Goal: Task Accomplishment & Management: Use online tool/utility

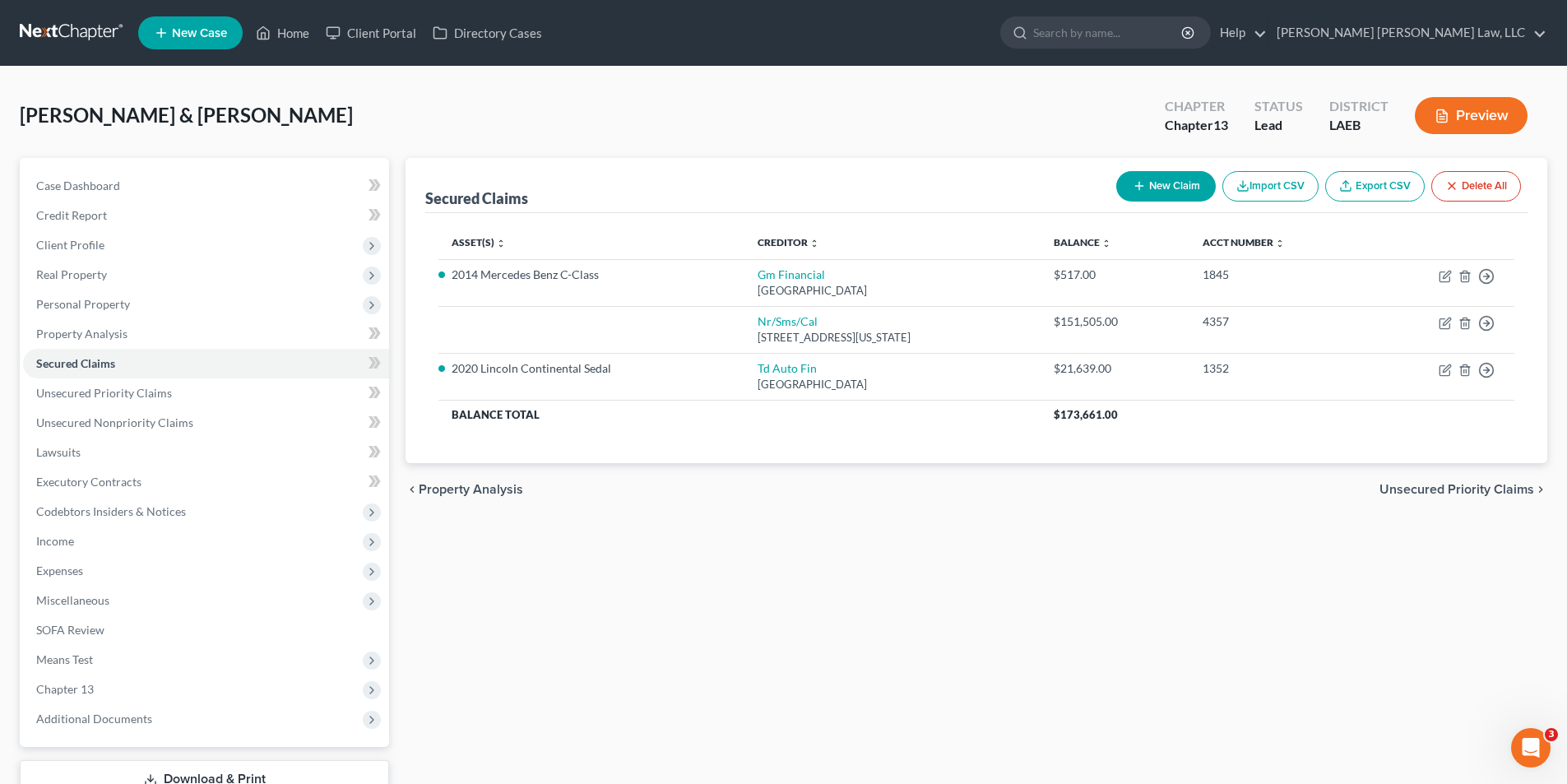
click at [55, 34] on link at bounding box center [72, 33] width 105 height 30
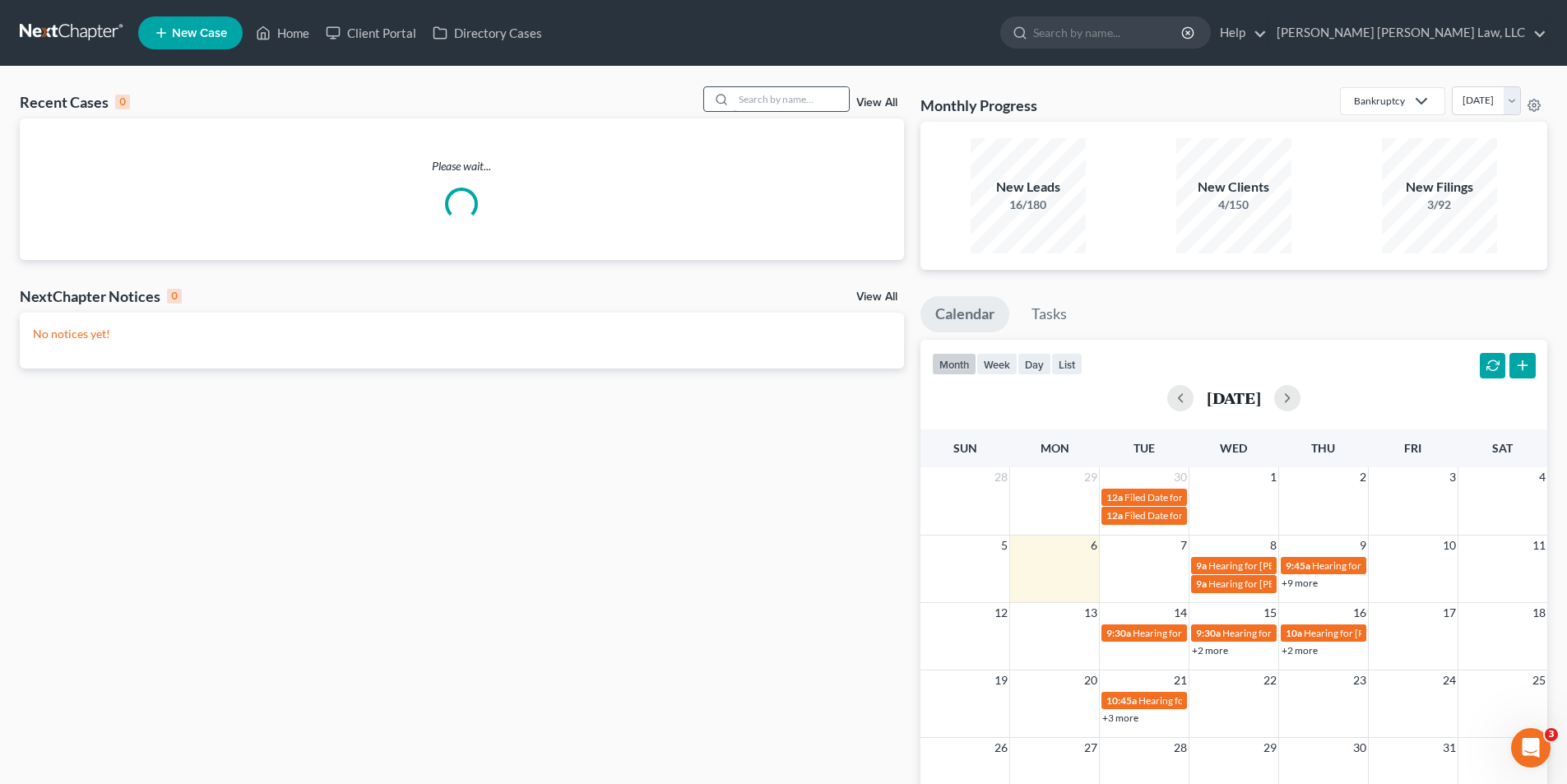
click at [822, 103] on input "search" at bounding box center [791, 98] width 116 height 23
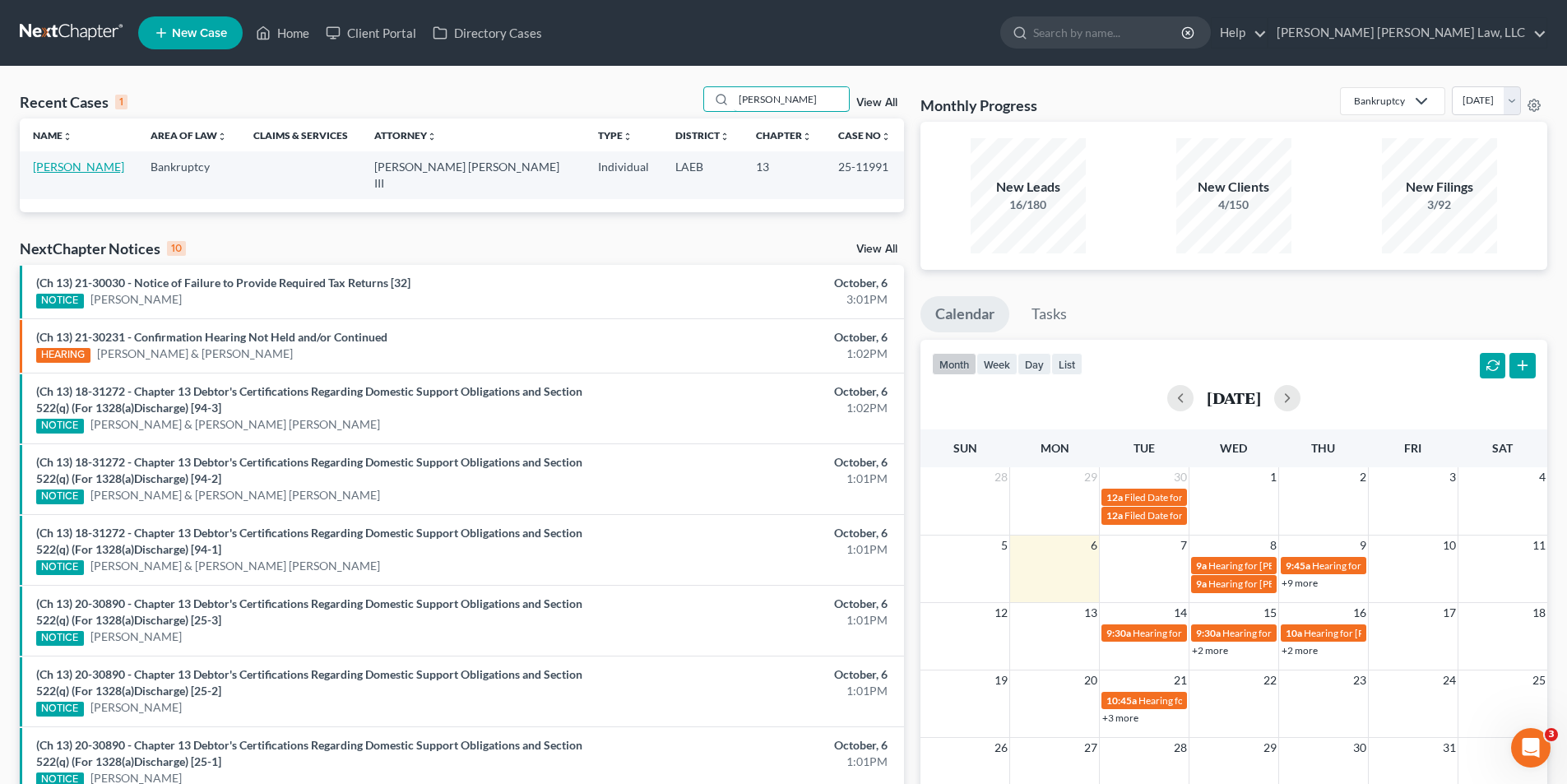
type input "mcclellan"
click at [64, 166] on link "McClellan, Doris" at bounding box center [78, 167] width 91 height 14
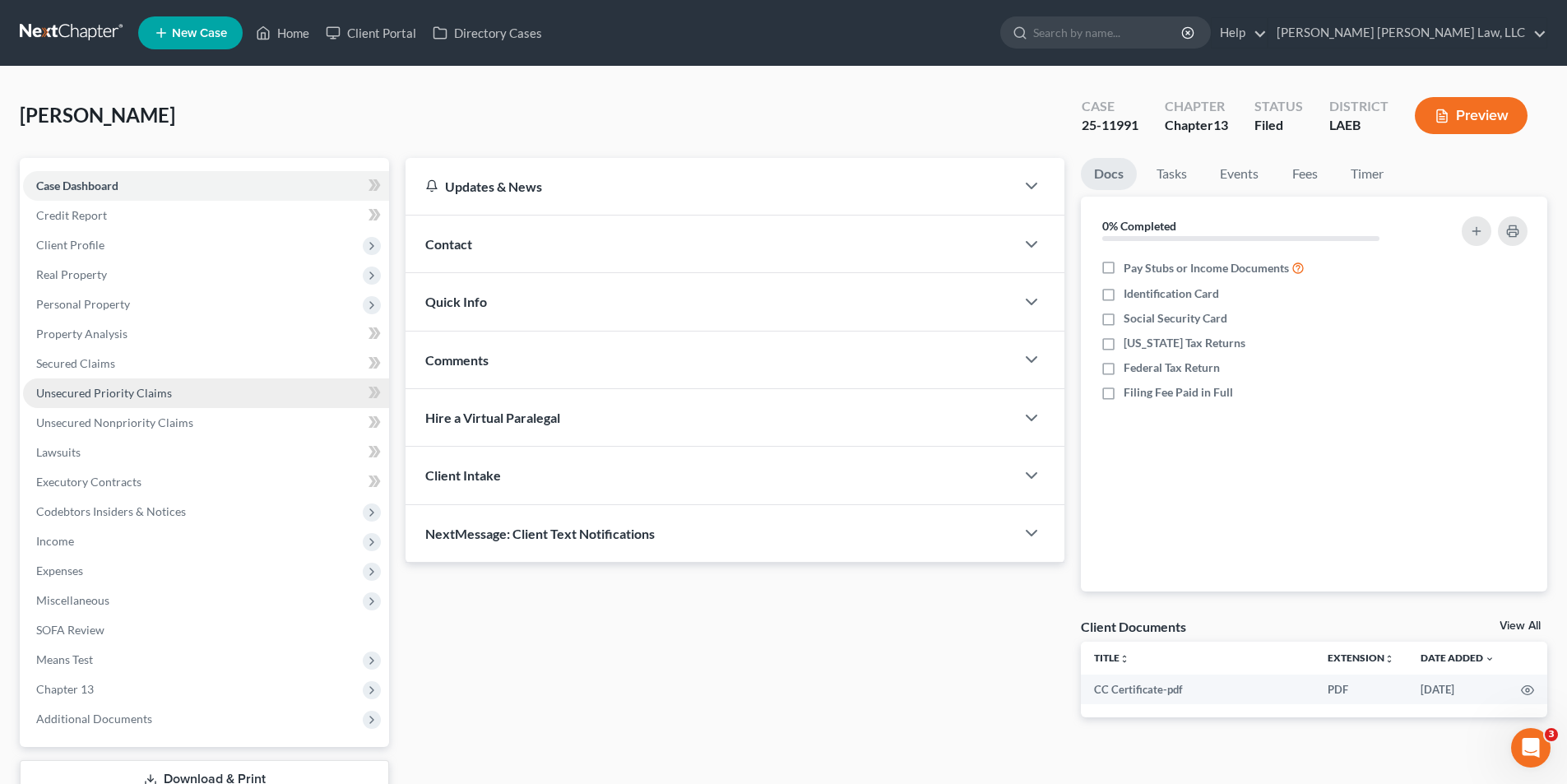
click at [98, 398] on span "Unsecured Priority Claims" at bounding box center [104, 392] width 136 height 14
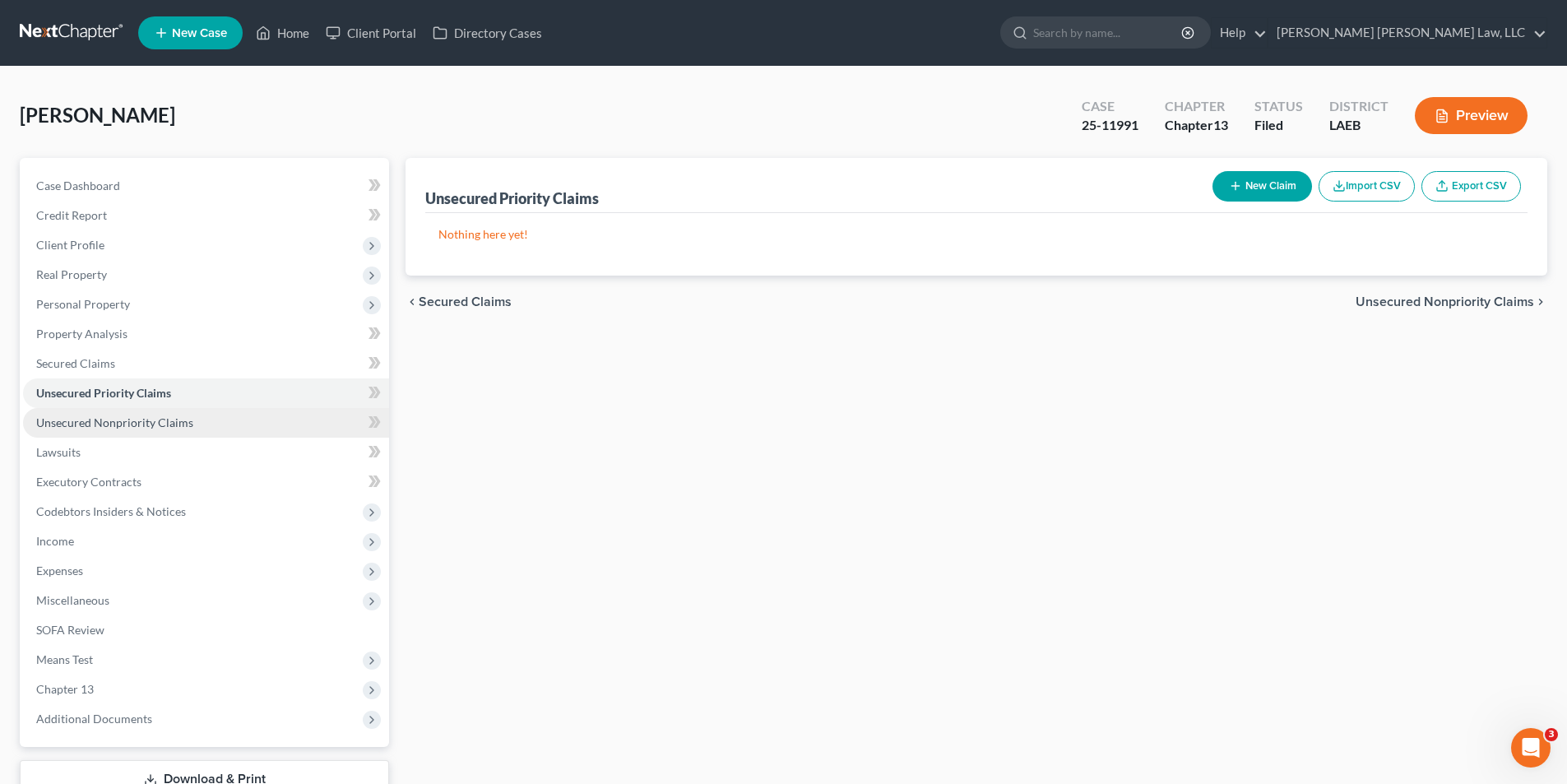
click at [114, 419] on span "Unsecured Nonpriority Claims" at bounding box center [115, 422] width 157 height 14
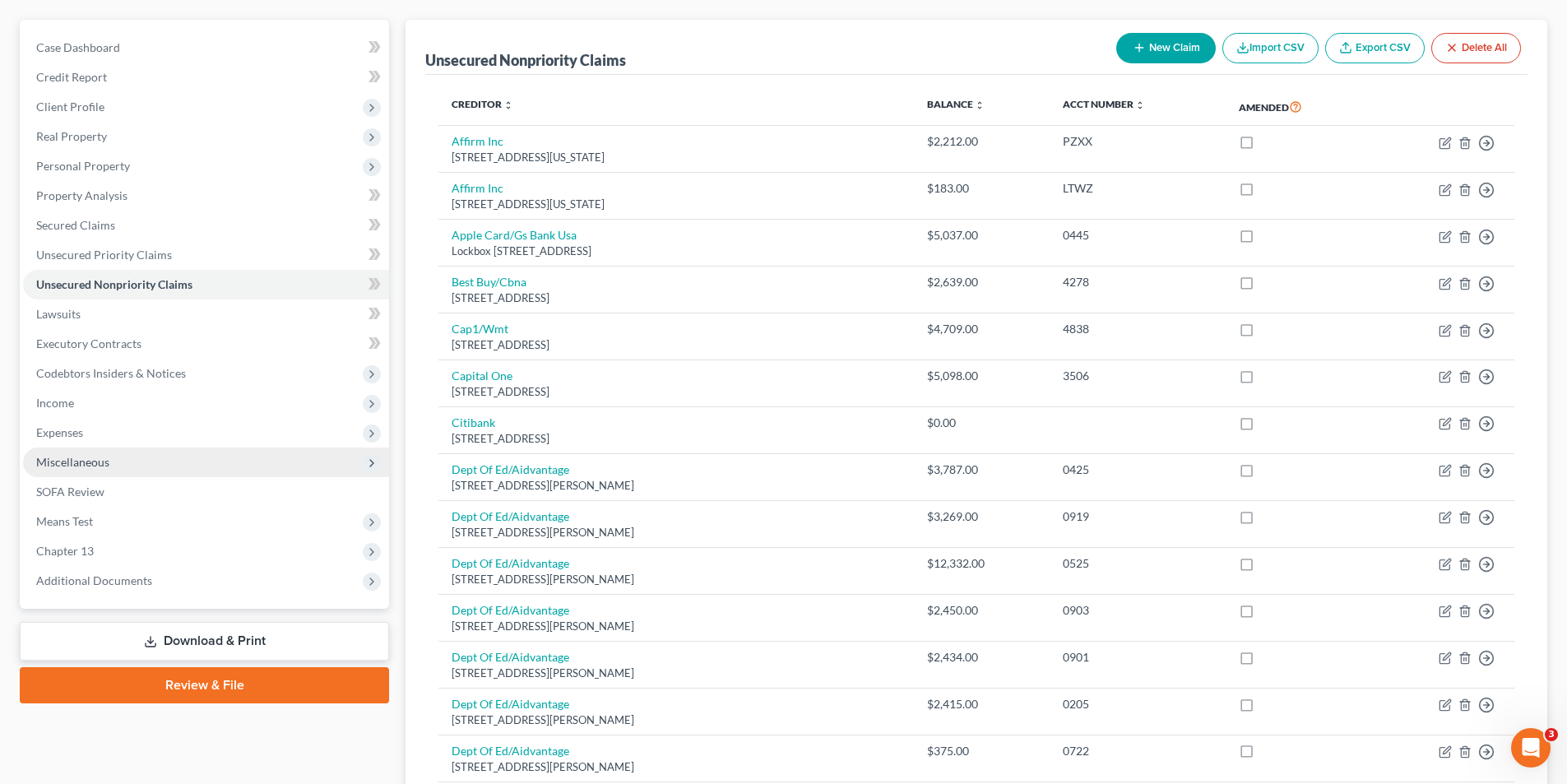
scroll to position [164, 0]
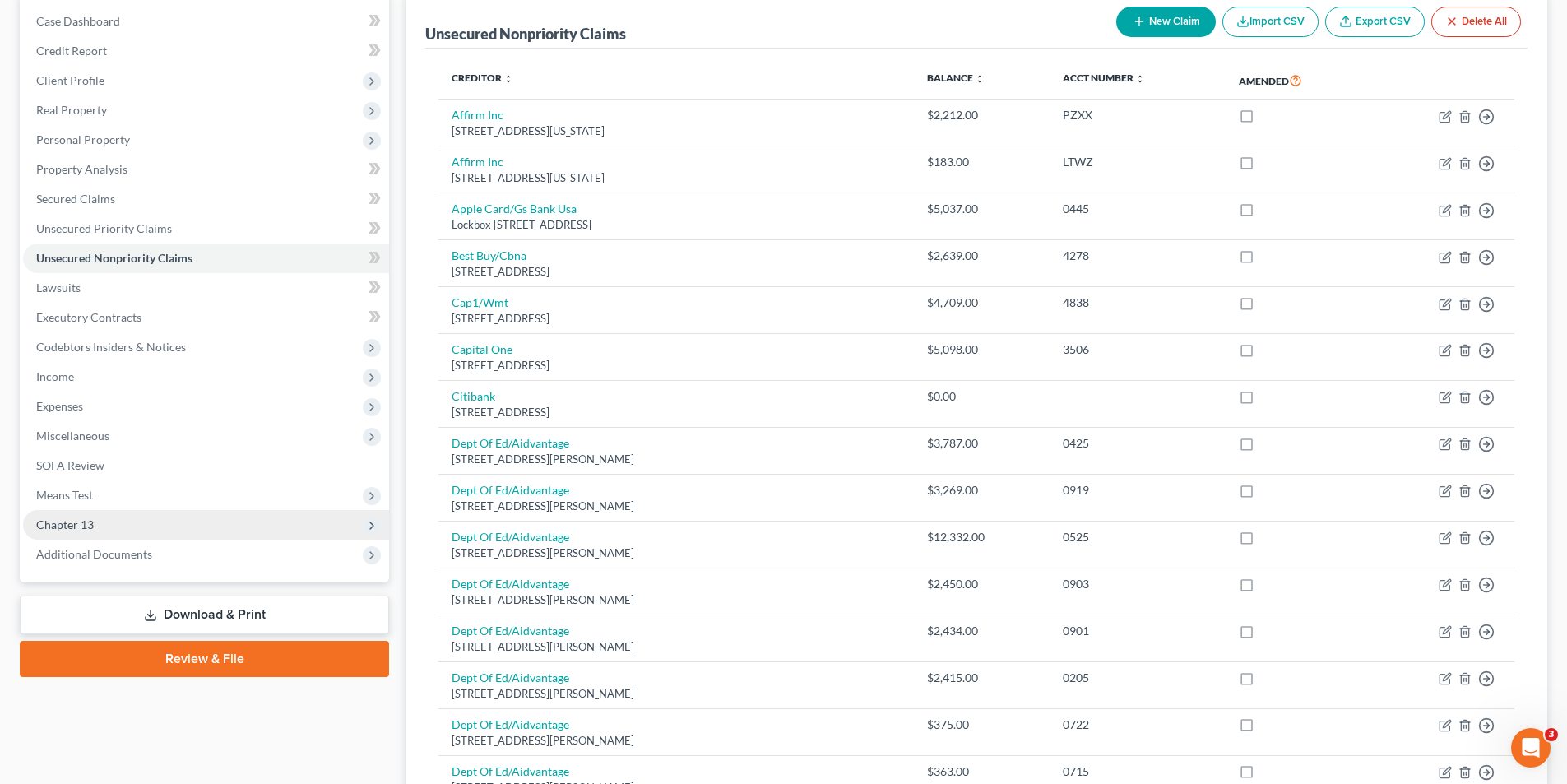
click at [96, 520] on span "Chapter 13" at bounding box center [206, 524] width 366 height 30
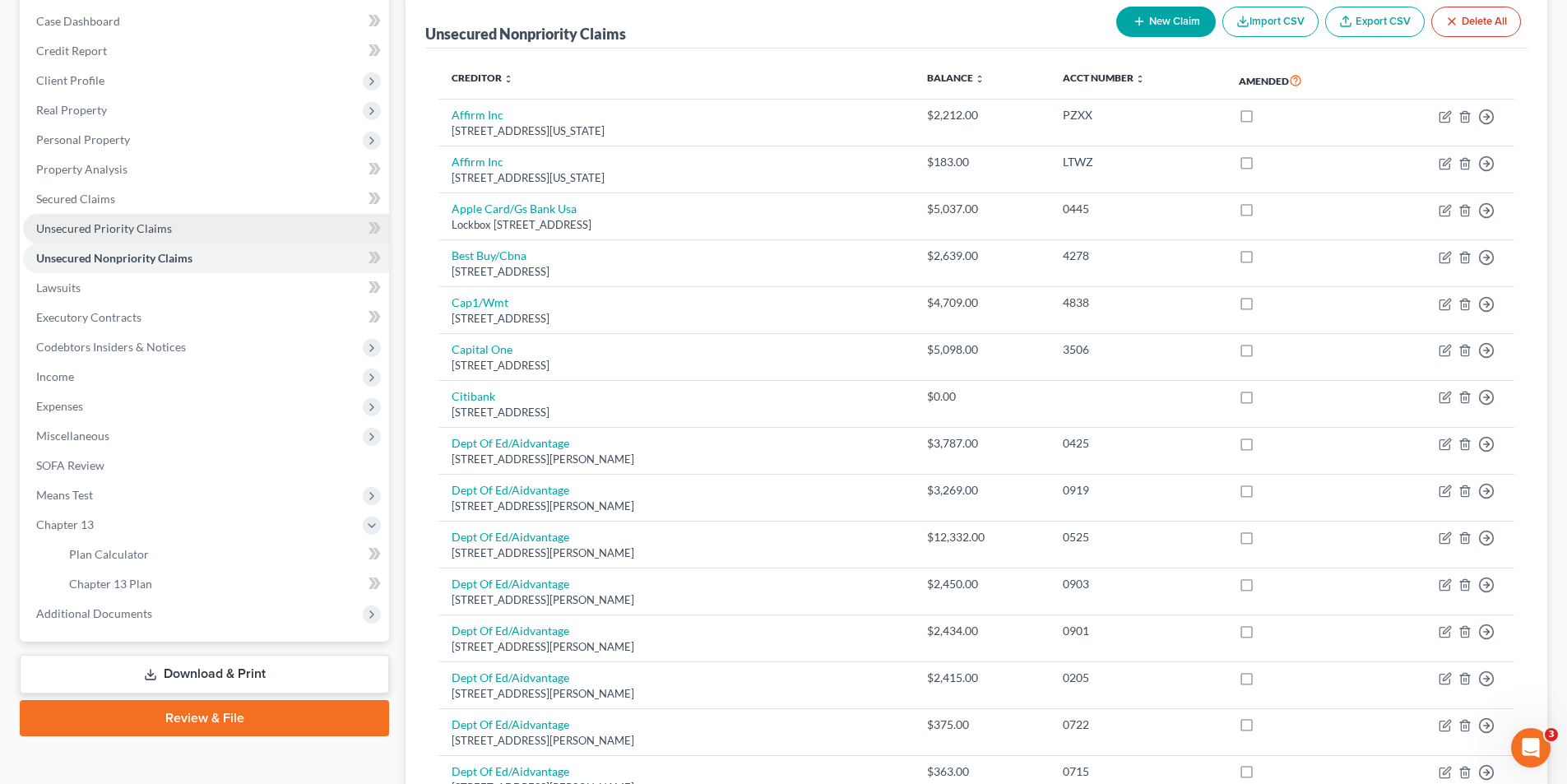
click at [74, 229] on span "Unsecured Priority Claims" at bounding box center [104, 228] width 136 height 14
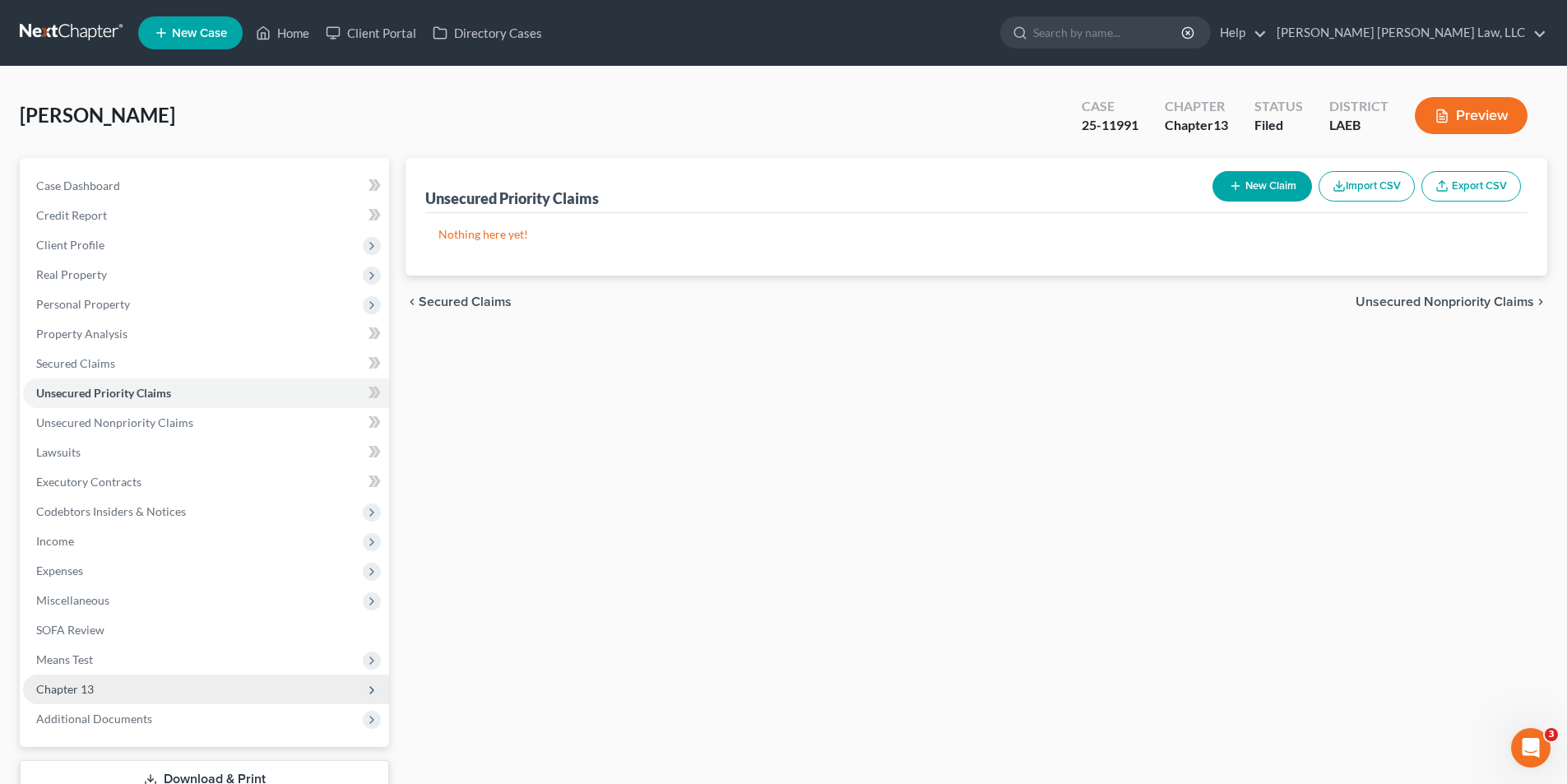
click at [63, 692] on span "Chapter 13" at bounding box center [65, 688] width 57 height 14
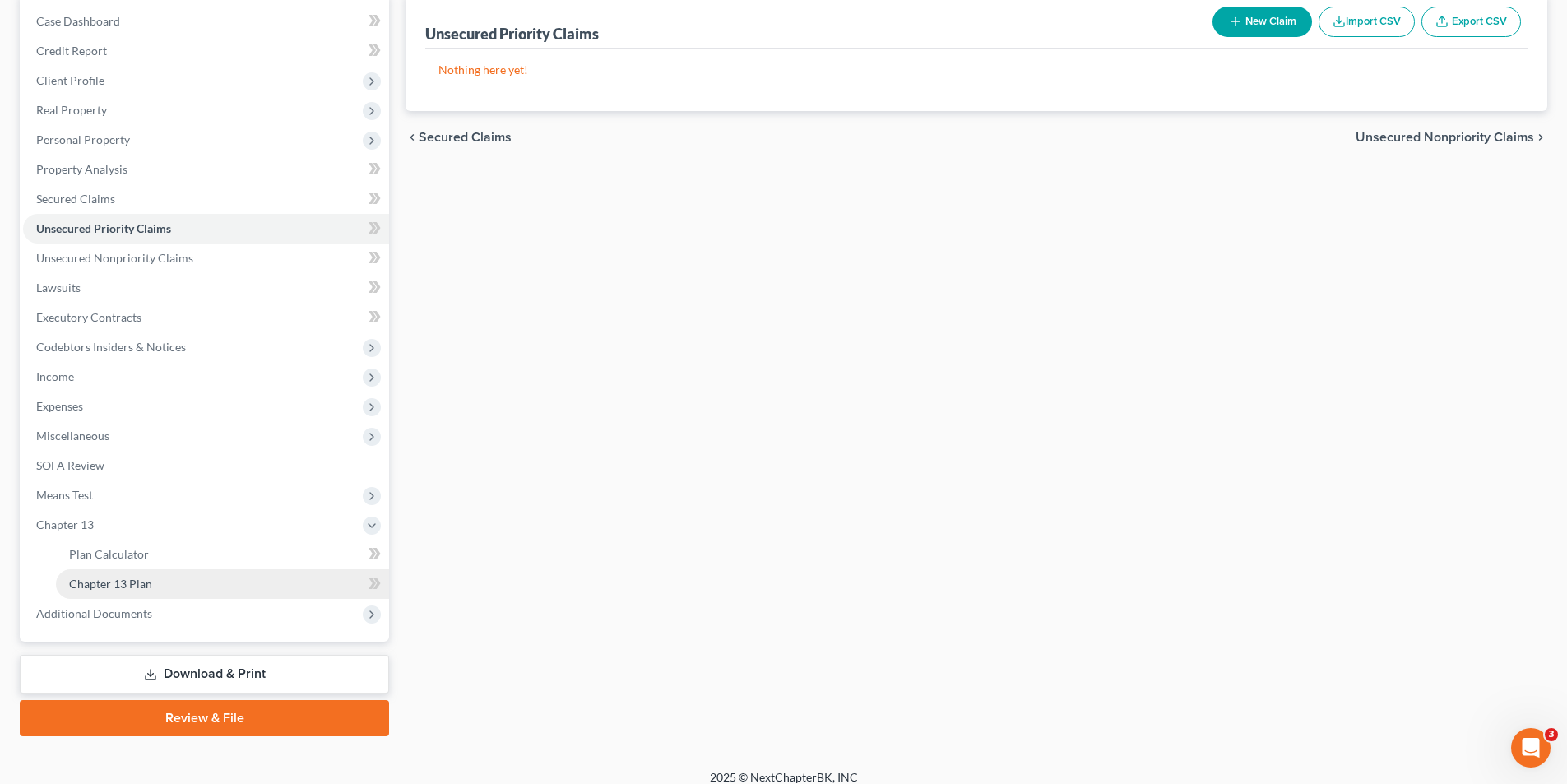
click at [110, 576] on span "Chapter 13 Plan" at bounding box center [111, 583] width 83 height 14
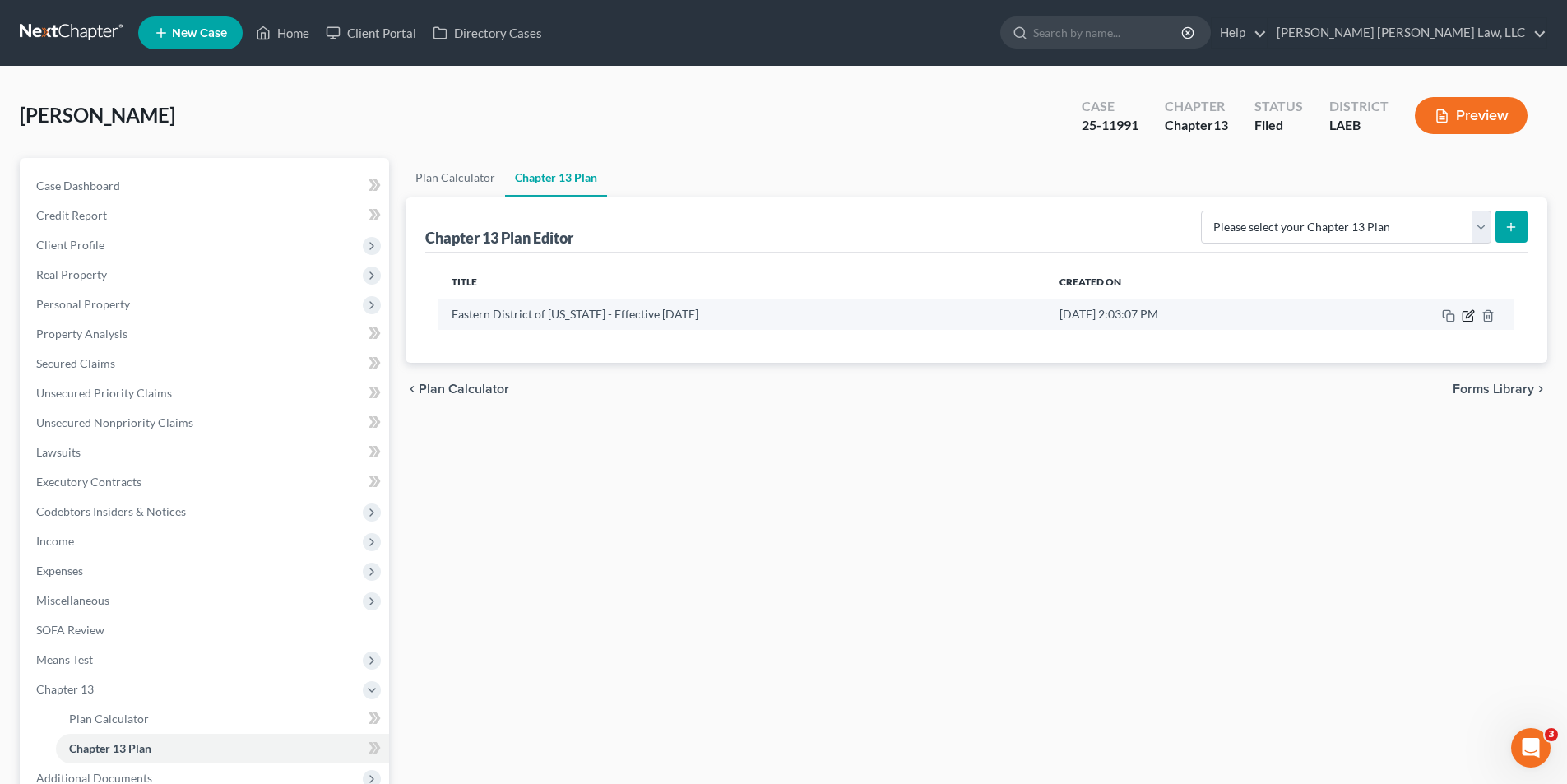
click at [1469, 319] on icon "button" at bounding box center [1468, 315] width 13 height 13
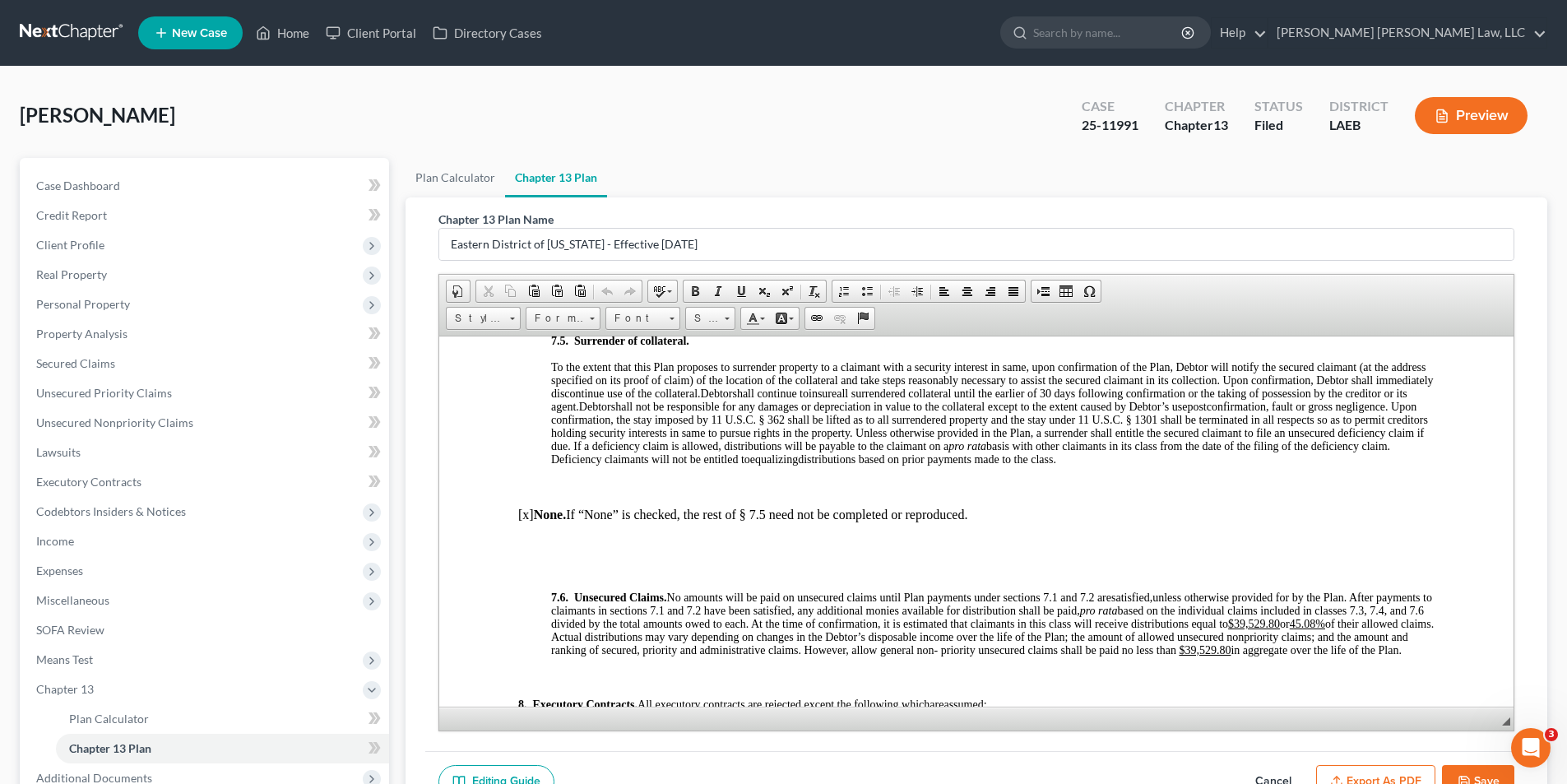
scroll to position [5268, 0]
